Goal: Task Accomplishment & Management: Use online tool/utility

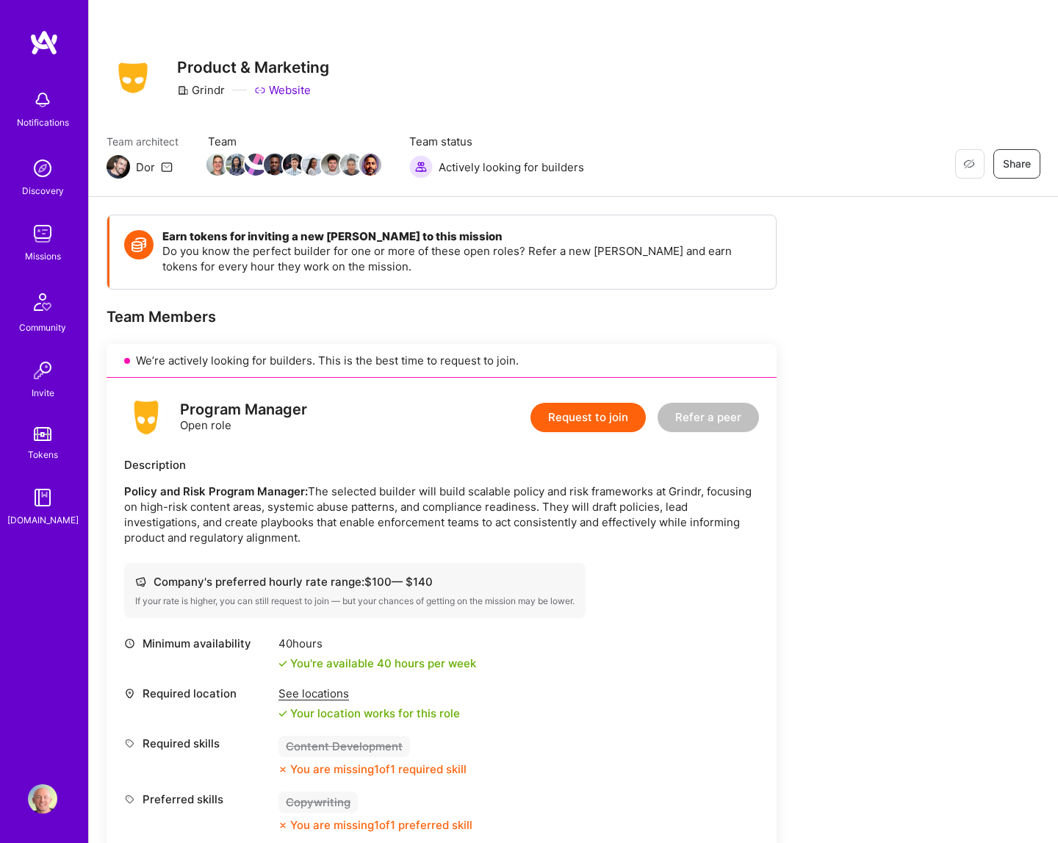
click at [49, 38] on img at bounding box center [43, 42] width 29 height 26
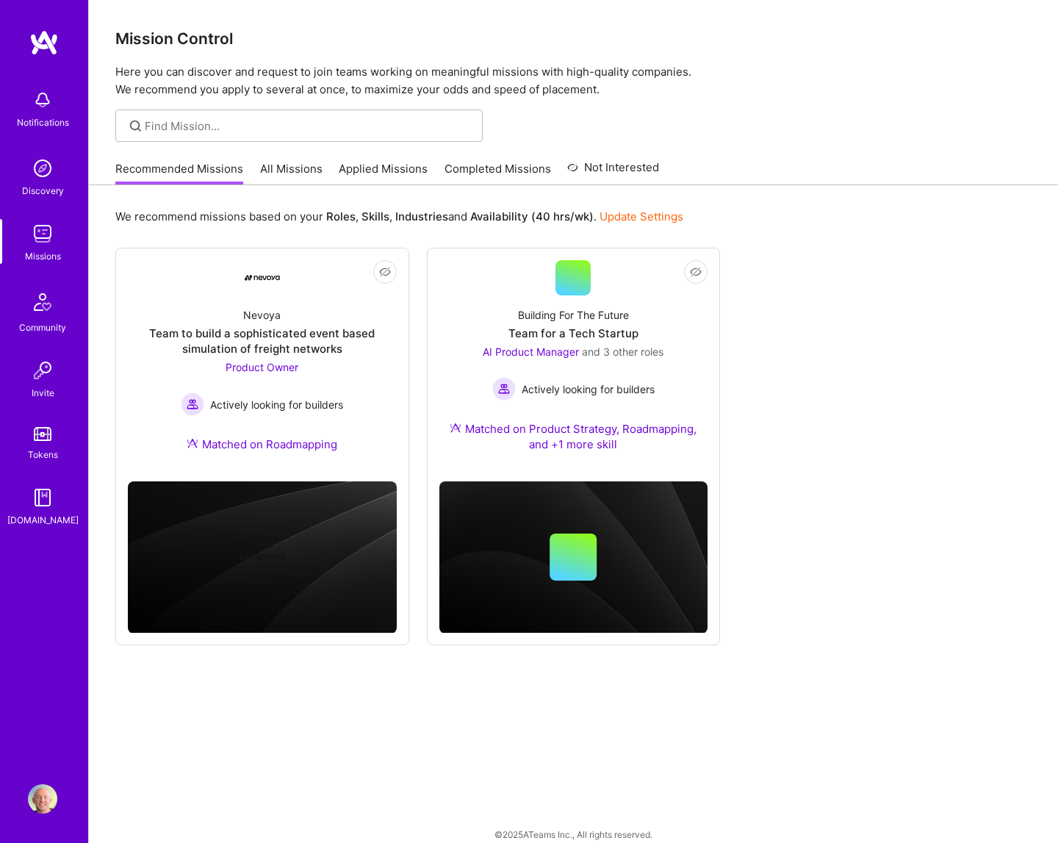
click at [269, 171] on link "All Missions" at bounding box center [291, 173] width 62 height 24
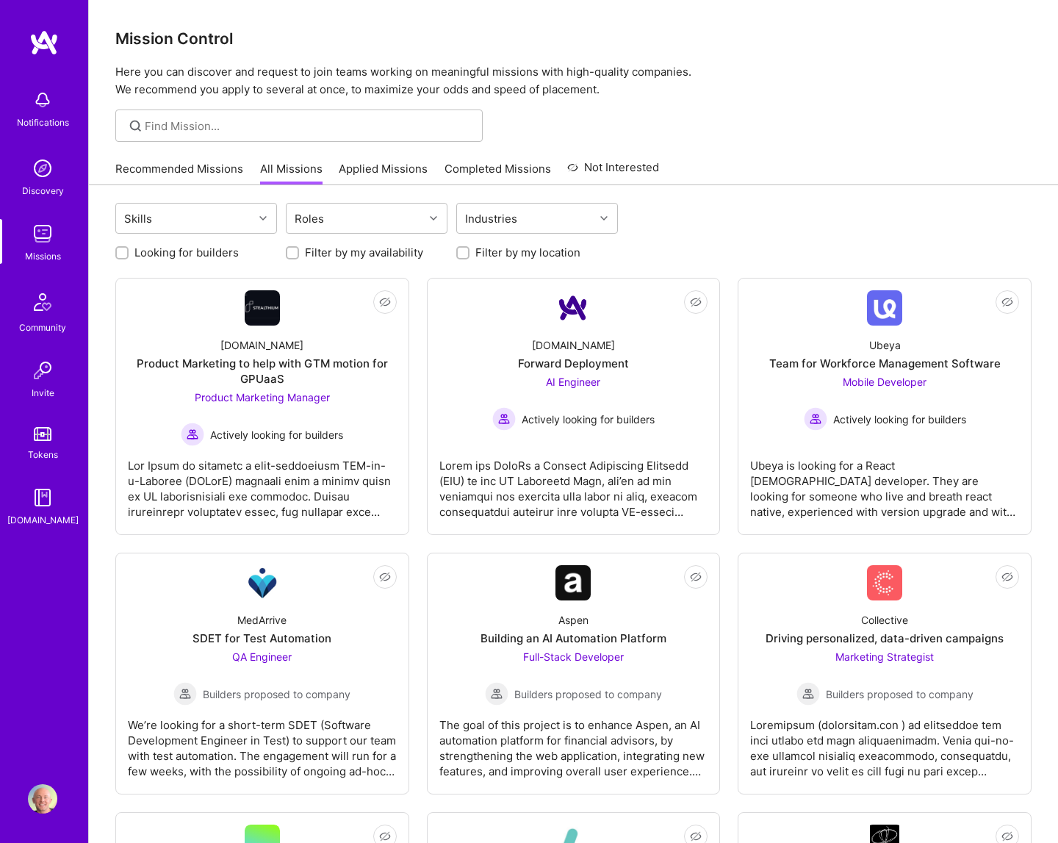
click at [183, 251] on label "Looking for builders" at bounding box center [186, 252] width 104 height 15
click at [129, 251] on input "Looking for builders" at bounding box center [123, 253] width 10 height 10
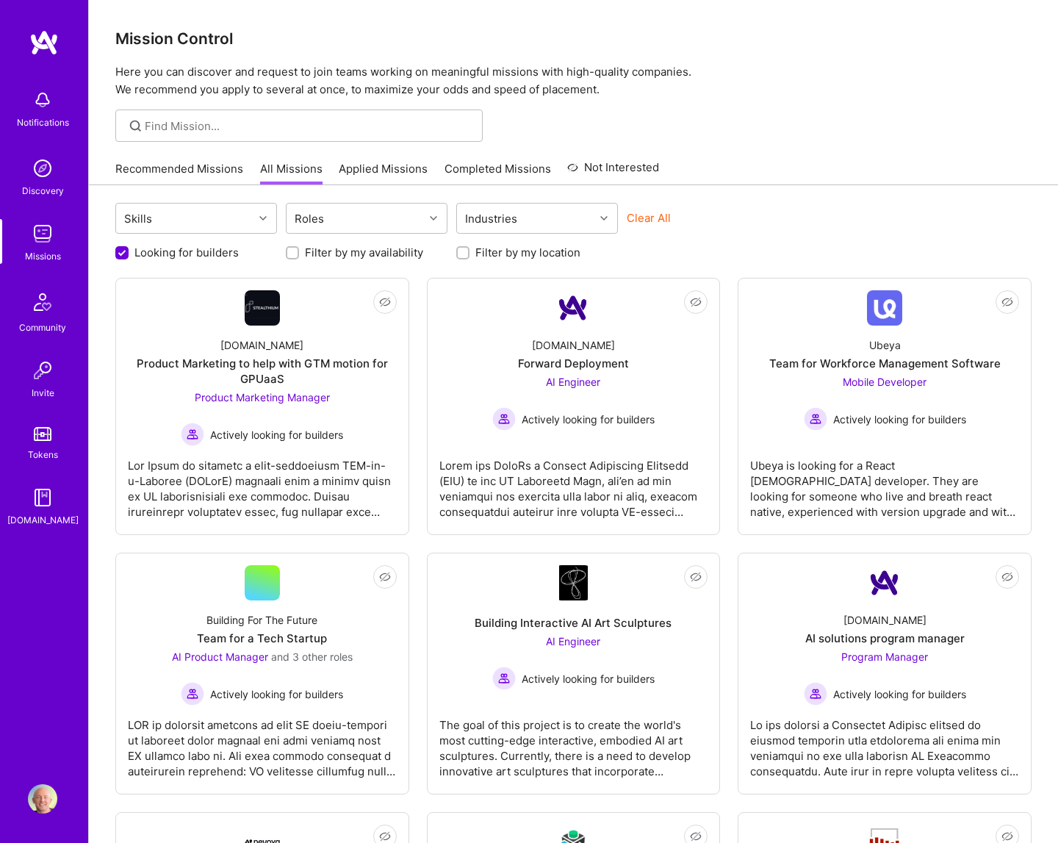
click at [183, 251] on label "Looking for builders" at bounding box center [186, 252] width 104 height 15
click at [130, 251] on input "Looking for builders" at bounding box center [123, 253] width 13 height 13
checkbox input "false"
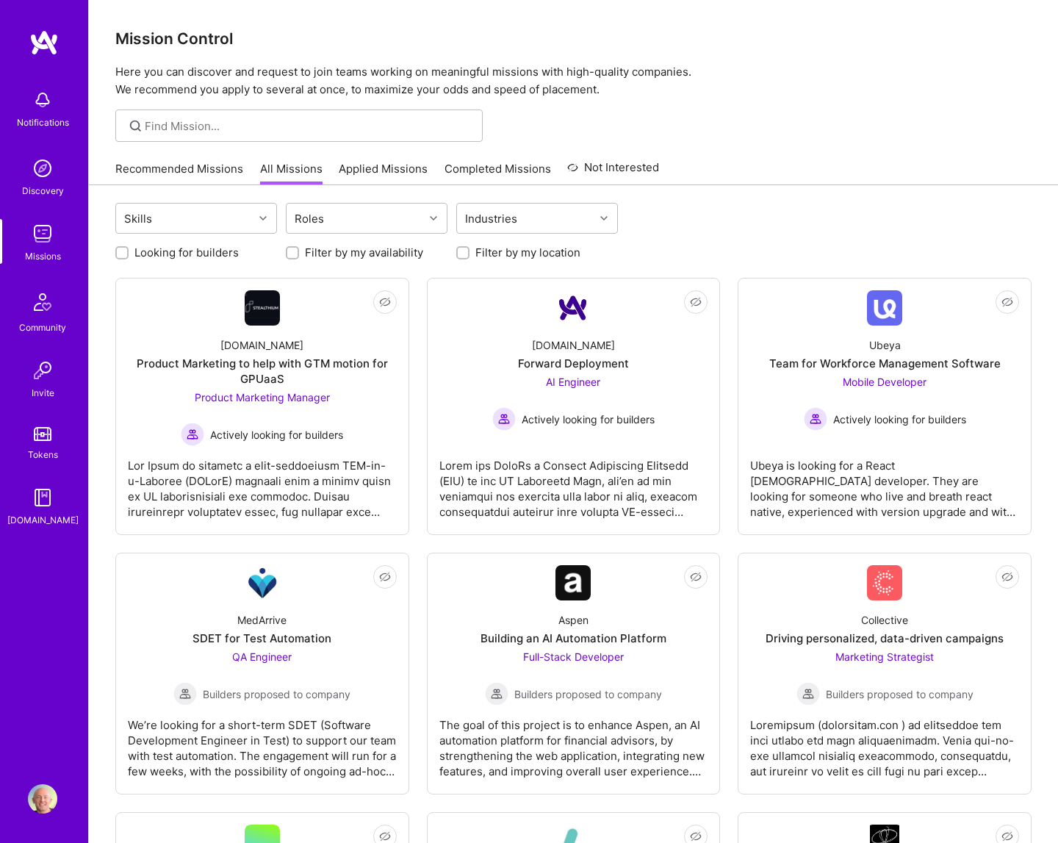
scroll to position [1, 0]
click at [40, 38] on img at bounding box center [43, 42] width 29 height 26
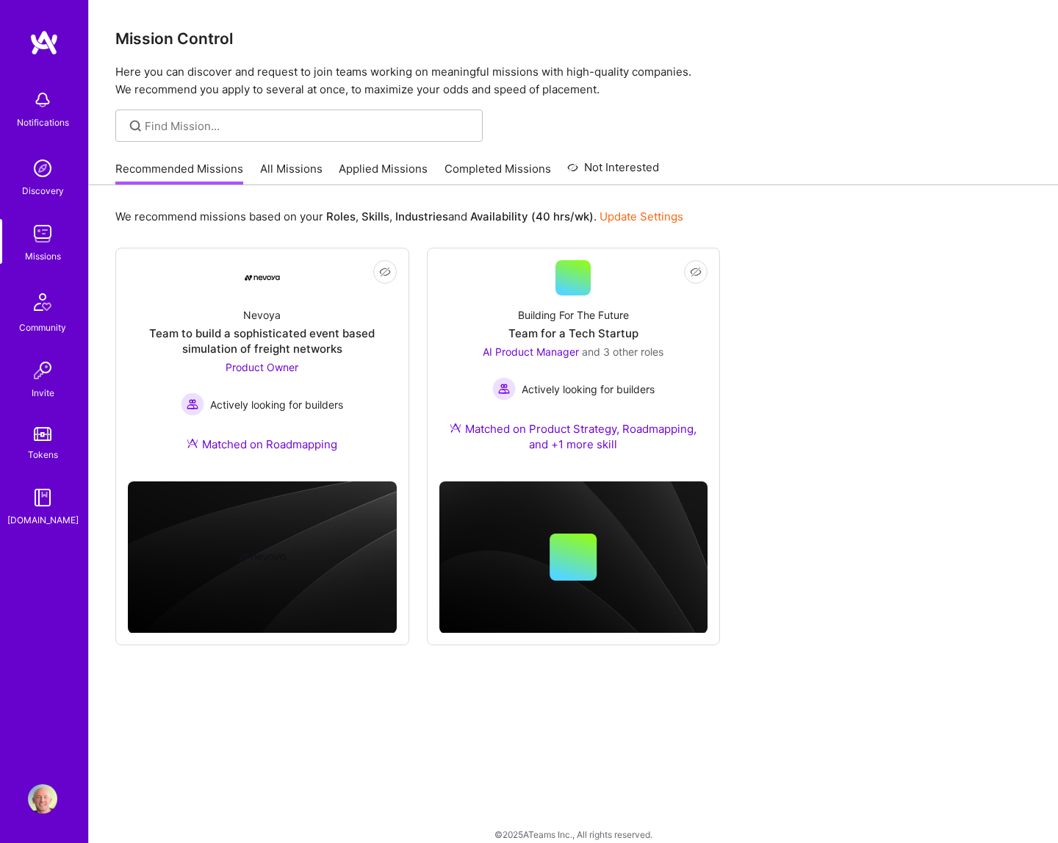
click at [279, 169] on link "All Missions" at bounding box center [291, 173] width 62 height 24
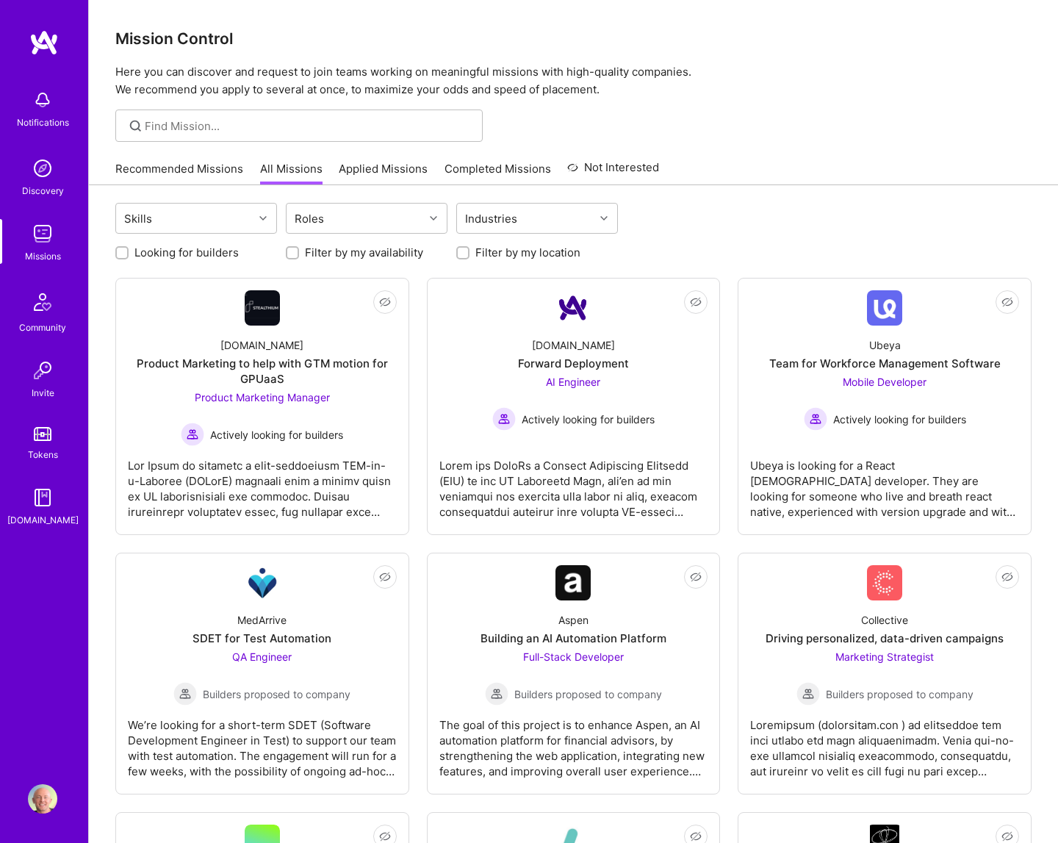
click at [174, 250] on label "Looking for builders" at bounding box center [186, 252] width 104 height 15
click at [129, 250] on input "Looking for builders" at bounding box center [123, 253] width 10 height 10
checkbox input "true"
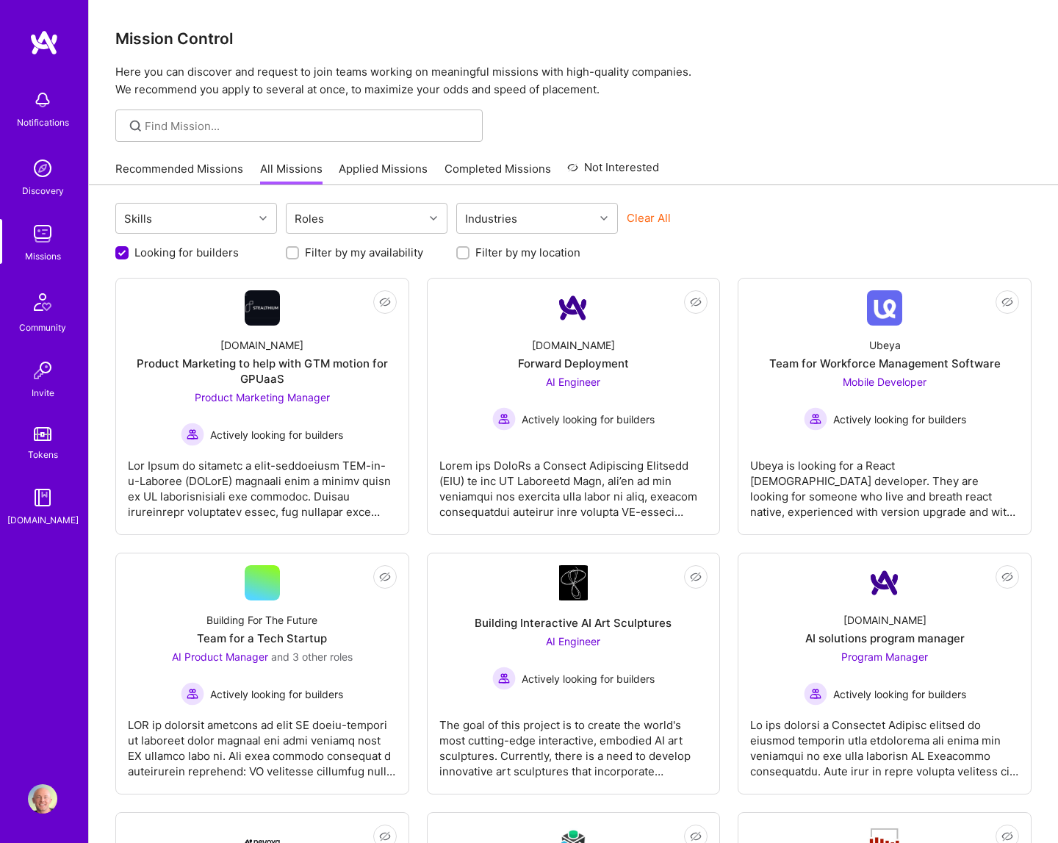
click at [299, 251] on div "Filter by my availability" at bounding box center [367, 252] width 162 height 15
click at [291, 252] on input "Filter by my availability" at bounding box center [294, 253] width 10 height 10
checkbox input "true"
click at [462, 254] on input "Filter by my location" at bounding box center [464, 253] width 10 height 10
checkbox input "true"
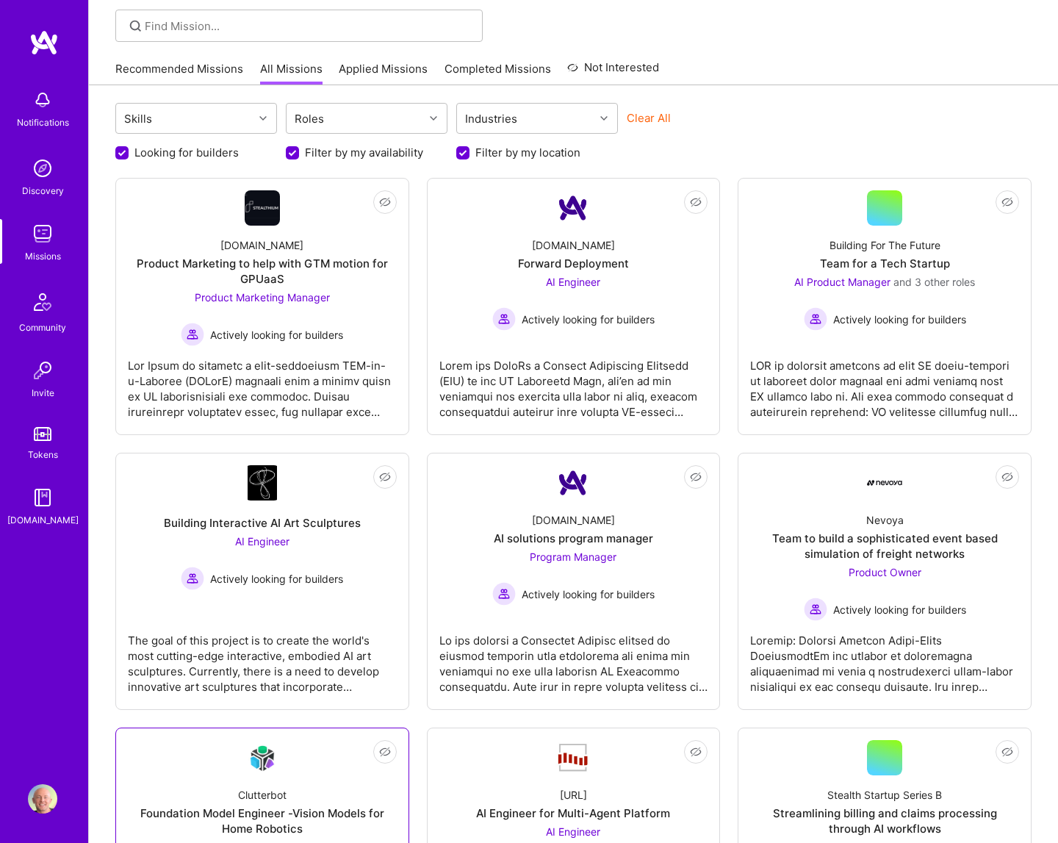
scroll to position [75, 0]
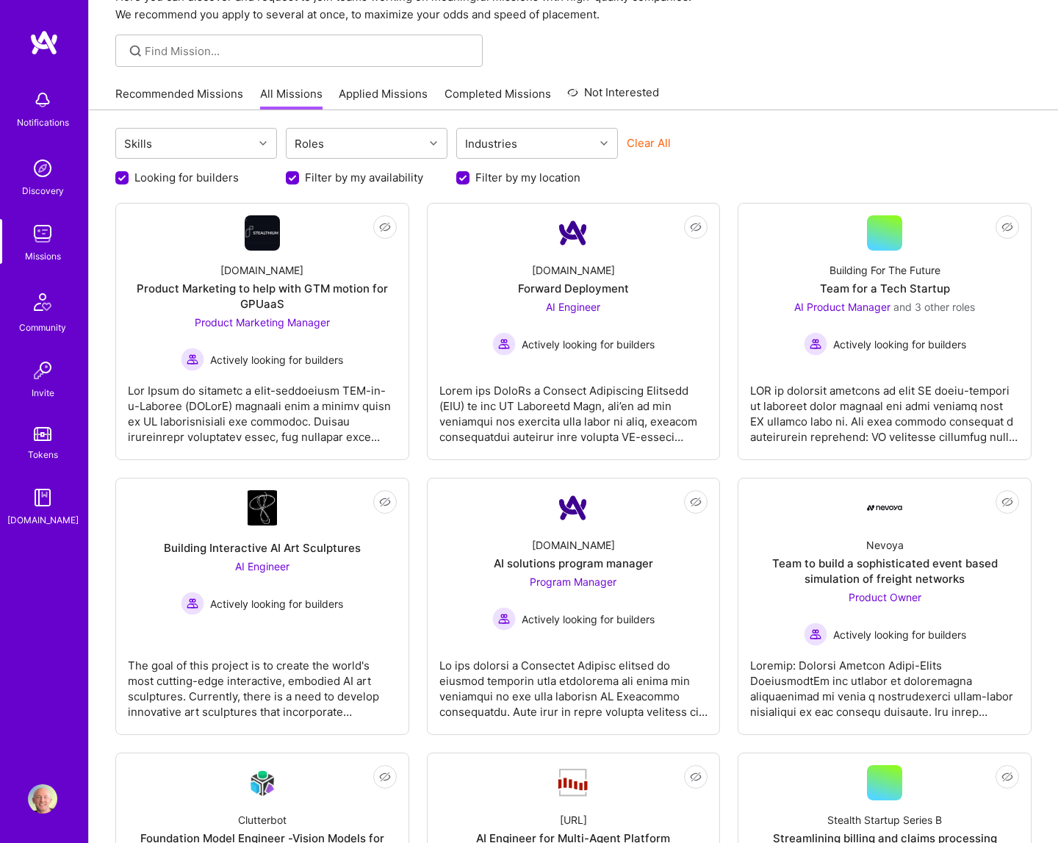
click at [819, 196] on div "Skills Roles Industries Clear All Looking for builders Filter by my availabilit…" at bounding box center [573, 844] width 969 height 1469
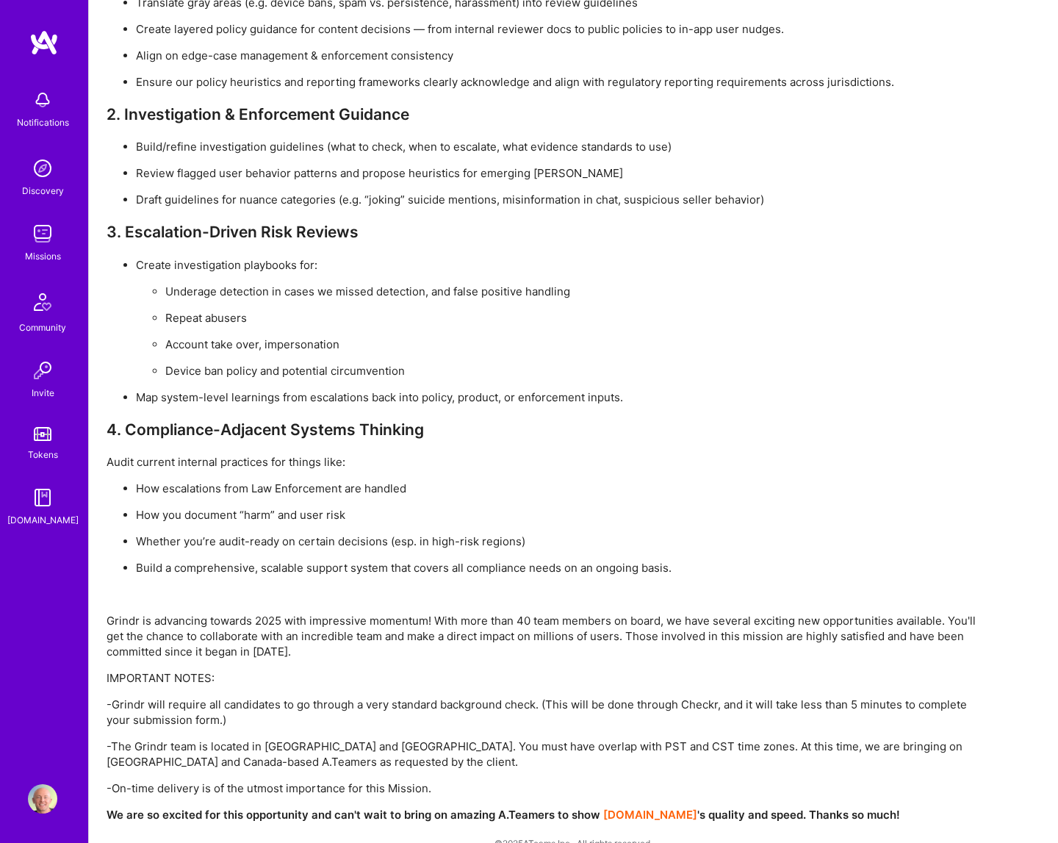
scroll to position [3687, 0]
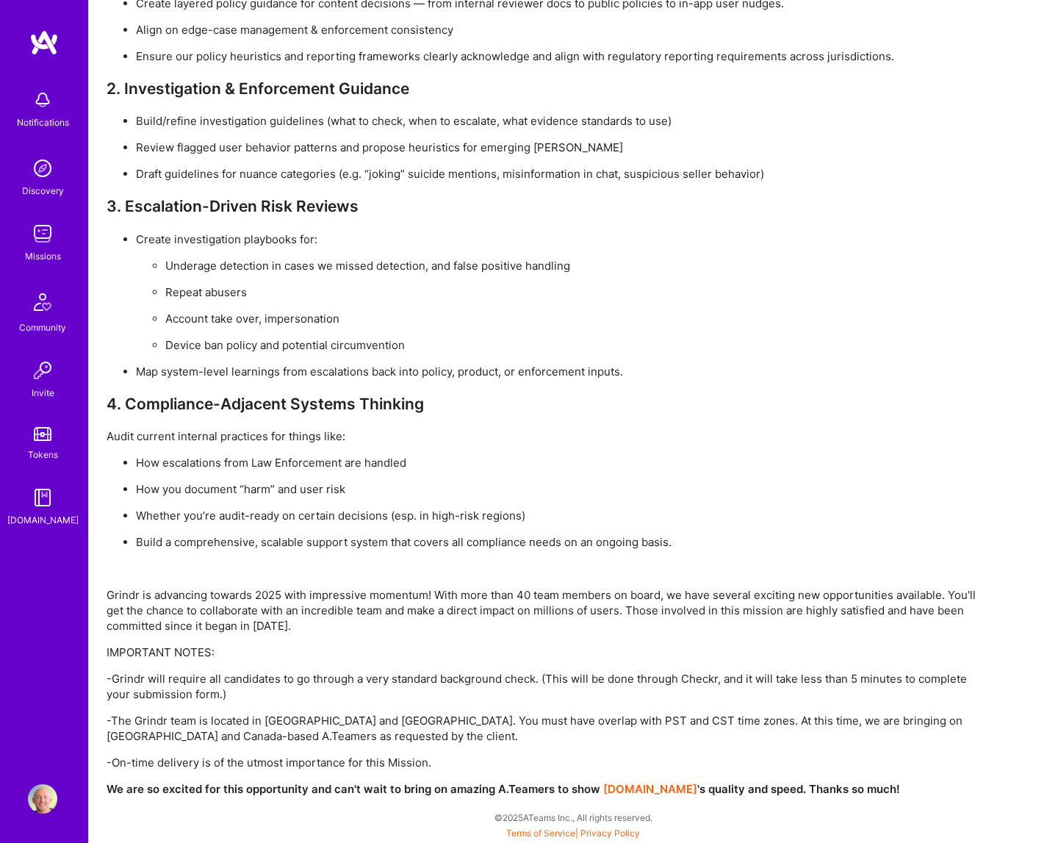
click at [820, 467] on p "How escalations from Law Enforcement are handled" at bounding box center [562, 462] width 852 height 15
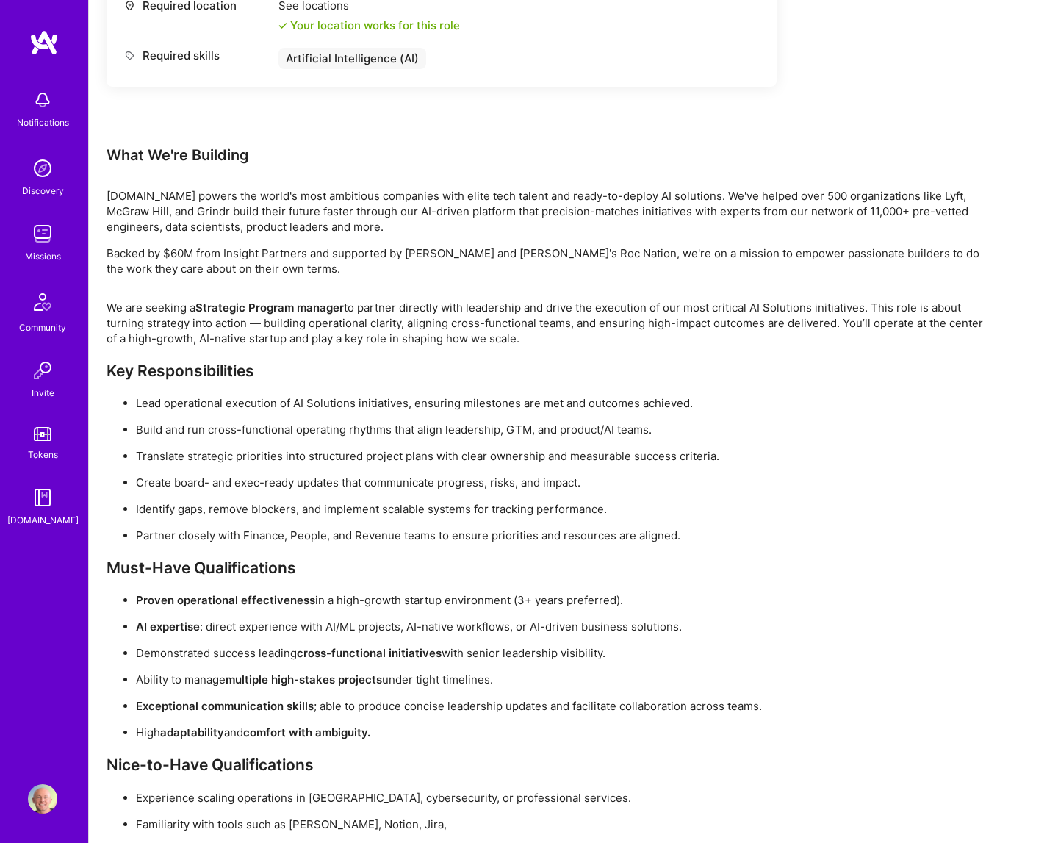
scroll to position [882, 0]
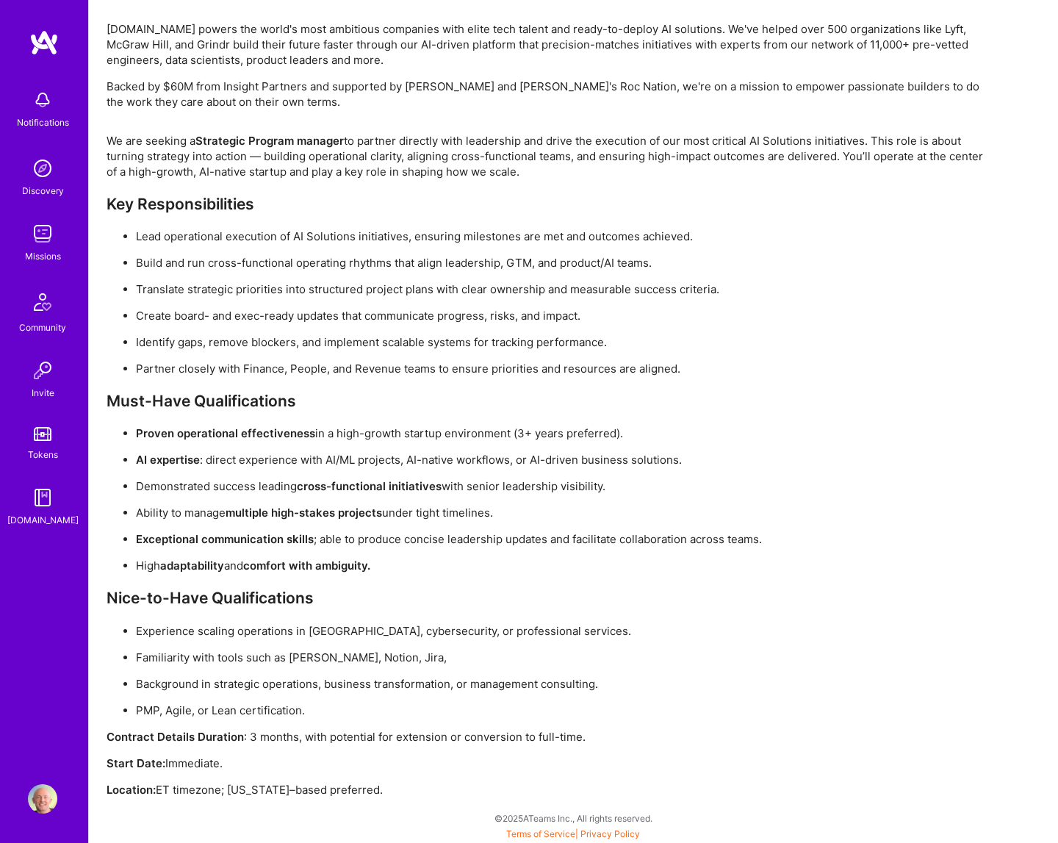
click at [843, 477] on ul "Proven operational effectiveness in a high-growth startup environment (3+ years…" at bounding box center [548, 499] width 882 height 148
